Goal: Navigation & Orientation: Find specific page/section

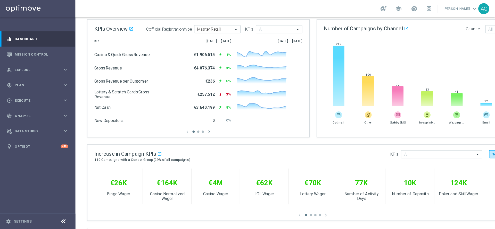
scroll to position [77, 0]
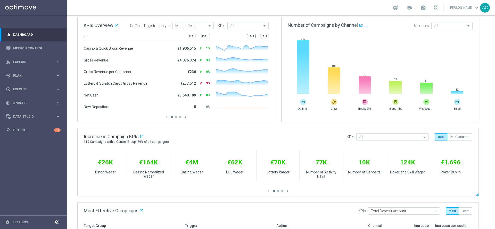
drag, startPoint x: 328, startPoint y: 0, endPoint x: 281, endPoint y: 130, distance: 138.1
click at [281, 130] on div at bounding box center [278, 130] width 401 height 3
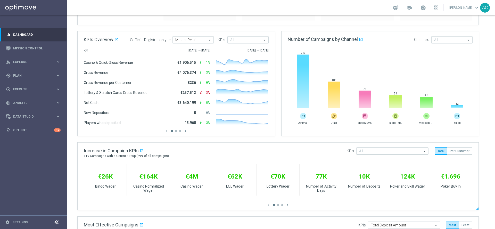
scroll to position [0, 0]
